Goal: Task Accomplishment & Management: Use online tool/utility

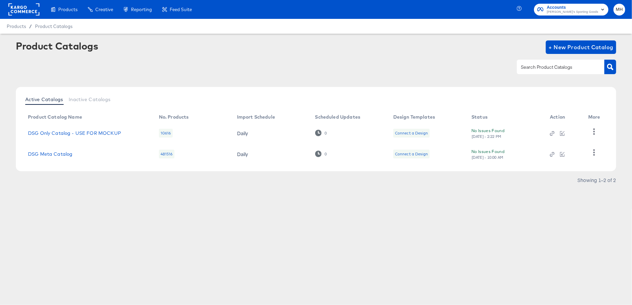
click at [608, 11] on button "Accounts [PERSON_NAME]'s Sporting Goods" at bounding box center [571, 10] width 74 height 12
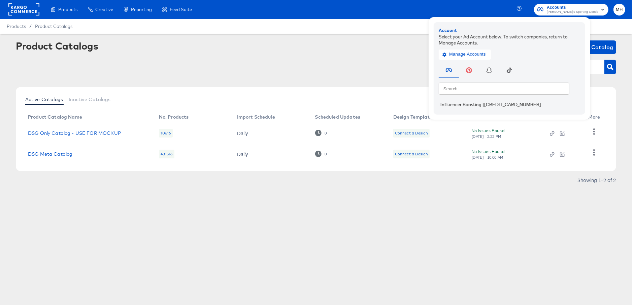
click at [485, 105] on span "|" at bounding box center [484, 104] width 2 height 5
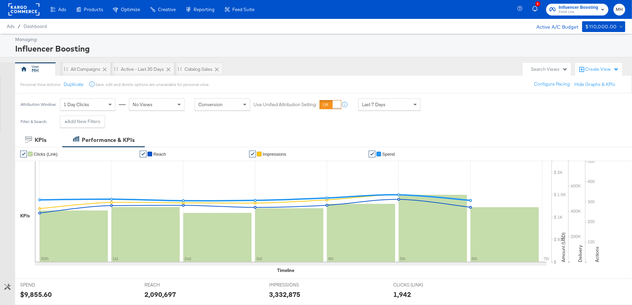
click at [592, 10] on span "Finish Line" at bounding box center [578, 11] width 39 height 5
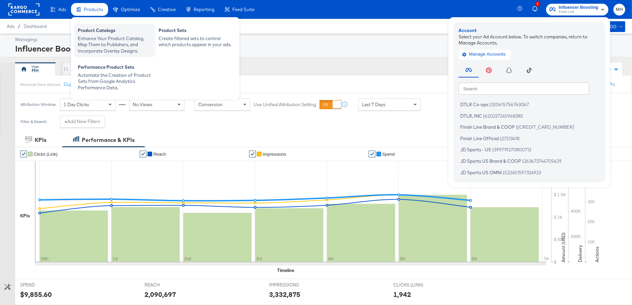
click at [99, 36] on div "Enhance Your Product Catalog, Map Them to Publishers, and Incorporate Overlay D…" at bounding box center [115, 44] width 74 height 19
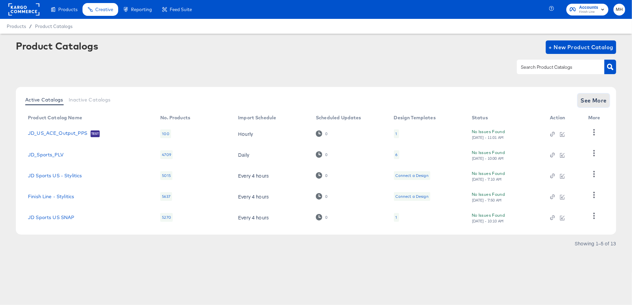
click at [590, 99] on span "See More" at bounding box center [594, 100] width 26 height 9
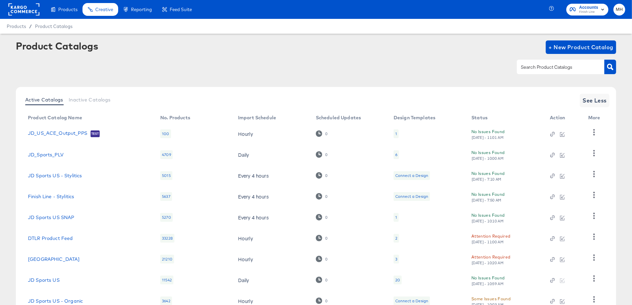
scroll to position [45, 0]
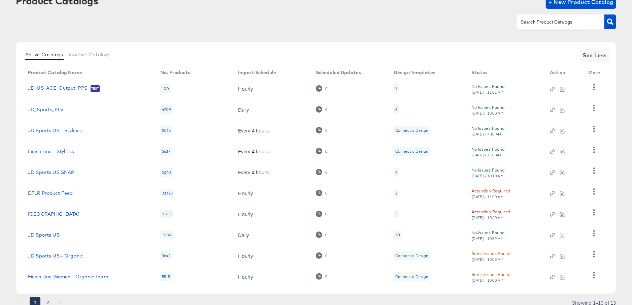
click at [49, 301] on button "2" at bounding box center [47, 302] width 11 height 11
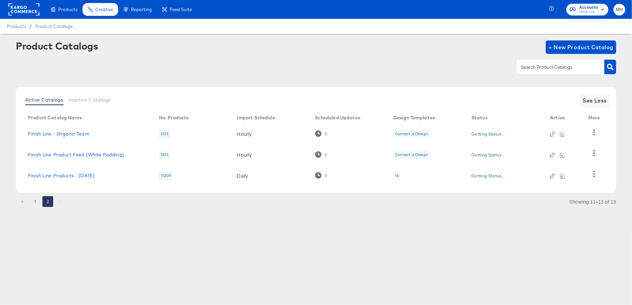
scroll to position [0, 0]
click at [71, 173] on link "Finish Line Products - 07/19/16" at bounding box center [61, 175] width 67 height 5
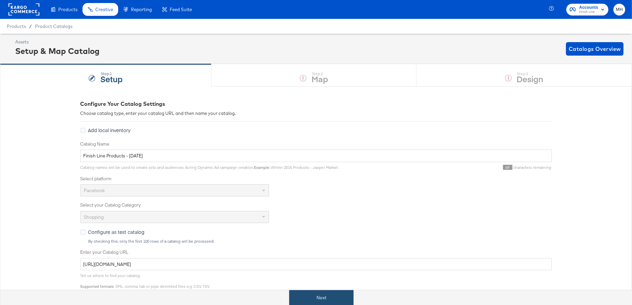
click at [327, 295] on button "Next" at bounding box center [321, 297] width 64 height 15
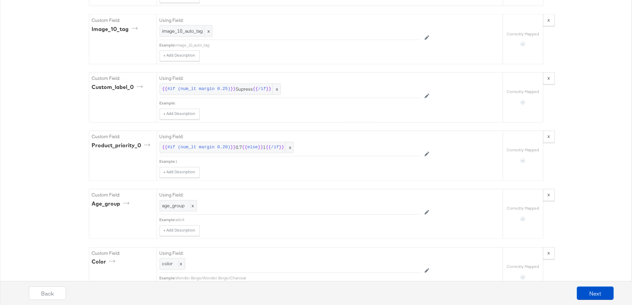
scroll to position [2762, 0]
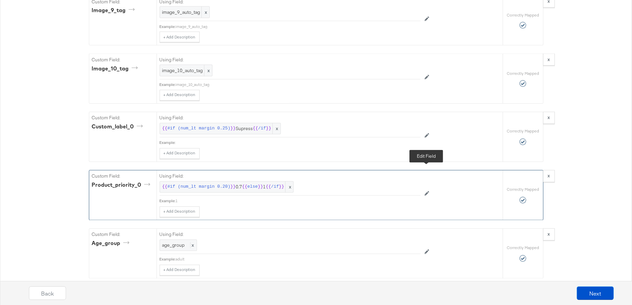
click at [426, 191] on icon at bounding box center [427, 193] width 5 height 5
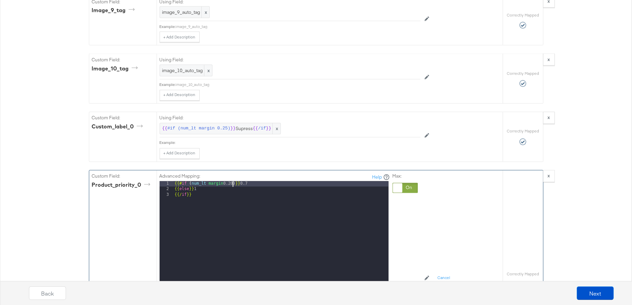
click at [232, 181] on div "{{# if ( num_lt margin 0.20 ) }} 0.7 {{ else }} 1 {{/ if }}" at bounding box center [281, 271] width 215 height 180
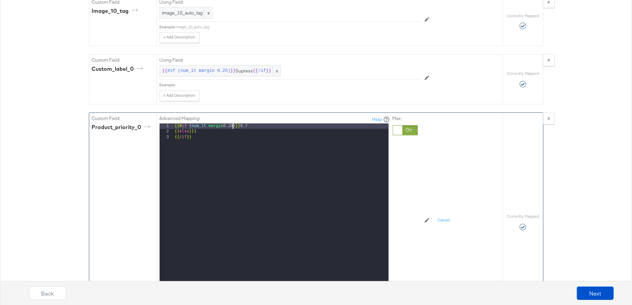
scroll to position [2834, 0]
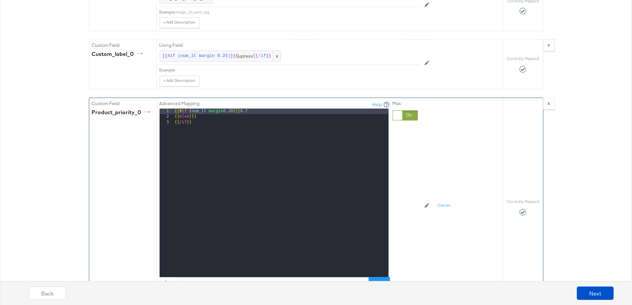
click at [174, 277] on button "Cancel" at bounding box center [172, 283] width 24 height 12
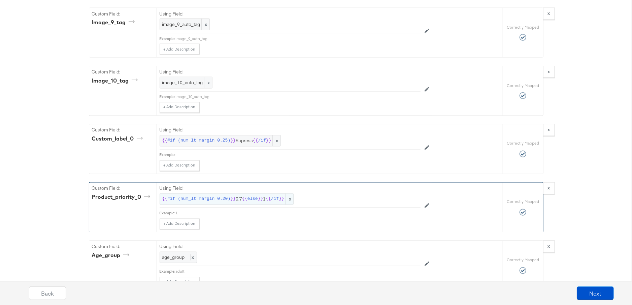
scroll to position [2749, 0]
click at [429, 144] on button at bounding box center [427, 149] width 13 height 11
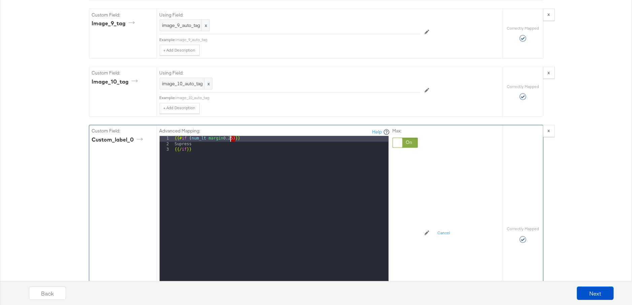
drag, startPoint x: 235, startPoint y: 118, endPoint x: 229, endPoint y: 119, distance: 5.8
click at [229, 136] on div "{{# if ( num_lt margin 0.25 ) }} Supress {{/ if }}" at bounding box center [281, 226] width 215 height 180
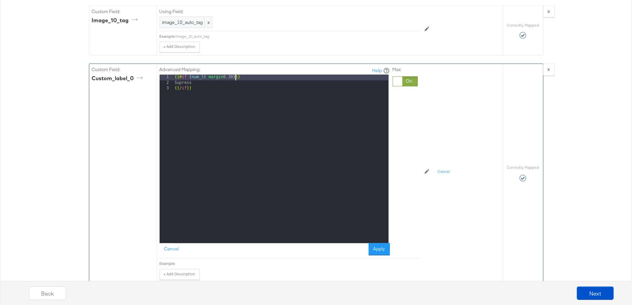
scroll to position [2816, 0]
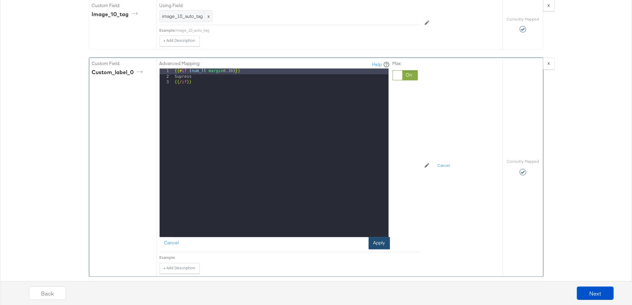
click at [381, 237] on button "Apply" at bounding box center [379, 243] width 21 height 12
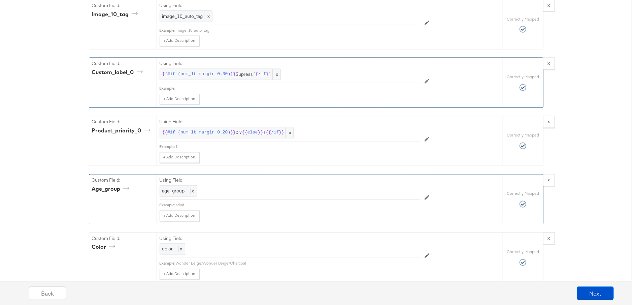
scroll to position [3042, 0]
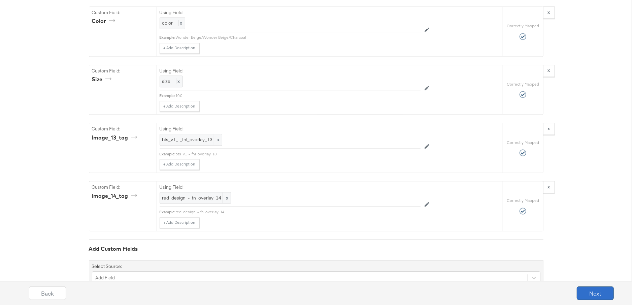
click at [595, 291] on button "Next" at bounding box center [595, 292] width 37 height 13
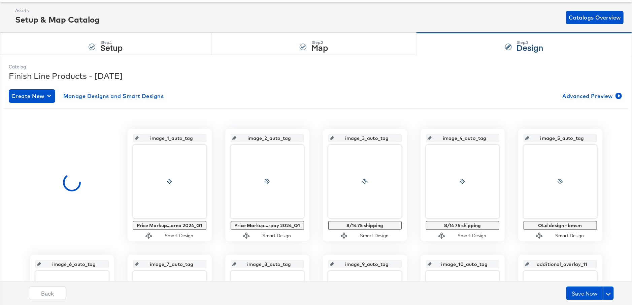
scroll to position [39, 0]
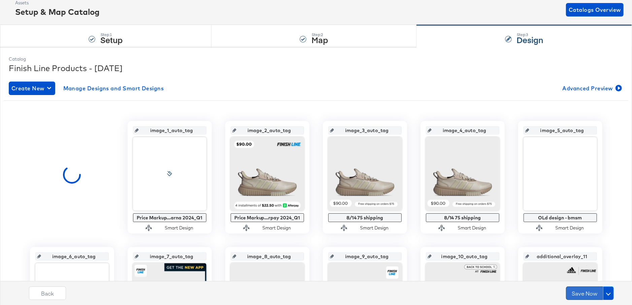
click at [581, 294] on button "Save Now" at bounding box center [584, 292] width 37 height 13
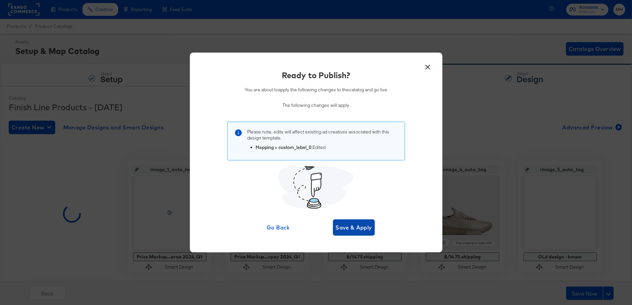
click at [355, 225] on span "Save & Apply" at bounding box center [354, 227] width 37 height 9
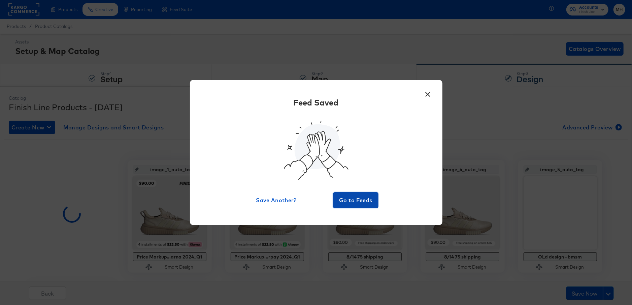
click at [358, 200] on span "Go to Feeds" at bounding box center [356, 199] width 40 height 9
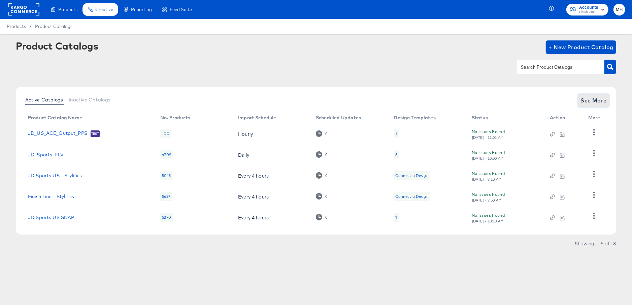
click at [596, 101] on span "See More" at bounding box center [594, 100] width 26 height 9
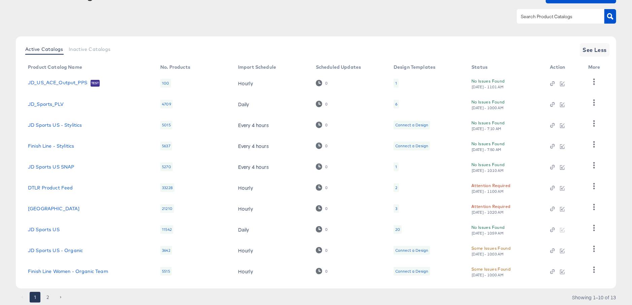
scroll to position [60, 0]
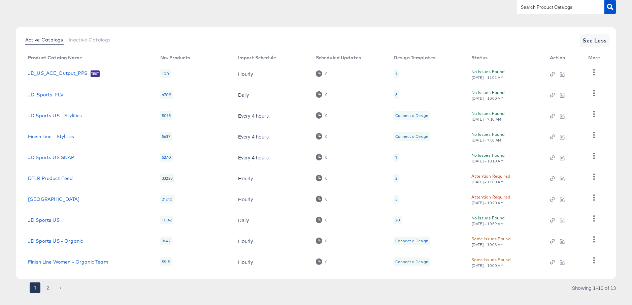
click at [48, 288] on button "2" at bounding box center [47, 287] width 11 height 11
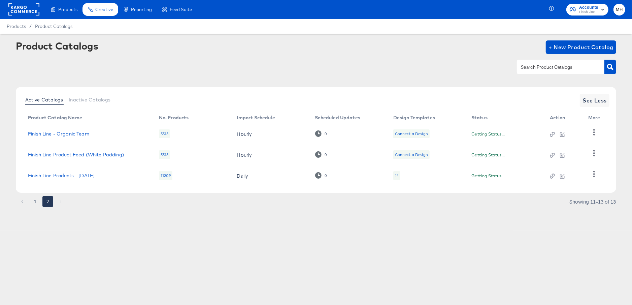
scroll to position [0, 0]
click at [83, 176] on link "Finish Line Products - 07/19/16" at bounding box center [61, 175] width 67 height 5
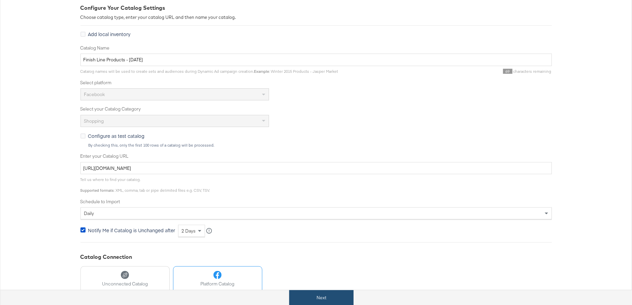
scroll to position [97, 0]
click at [327, 296] on button "Next" at bounding box center [321, 297] width 64 height 15
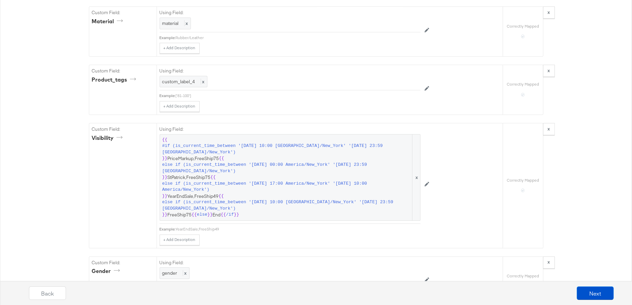
scroll to position [1792, 0]
